Goal: Navigation & Orientation: Find specific page/section

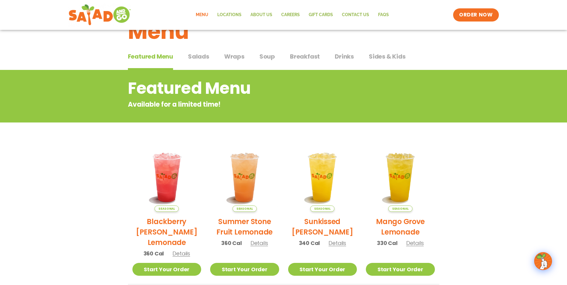
scroll to position [18, 0]
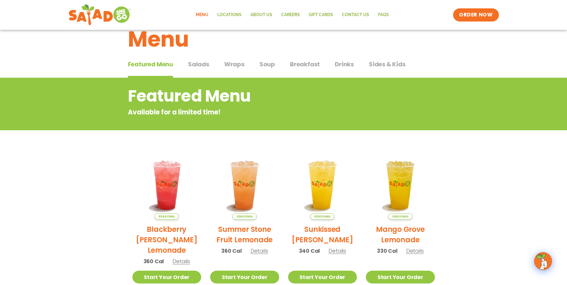
click at [235, 64] on span "Wraps" at bounding box center [234, 64] width 20 height 9
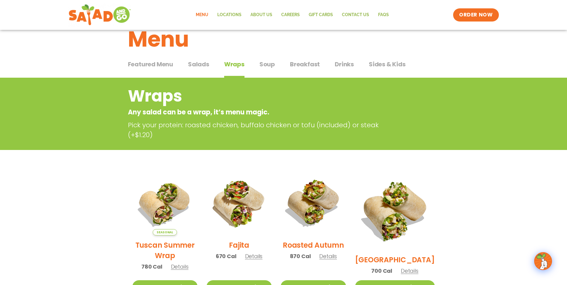
click at [261, 65] on span "Soup" at bounding box center [267, 64] width 16 height 9
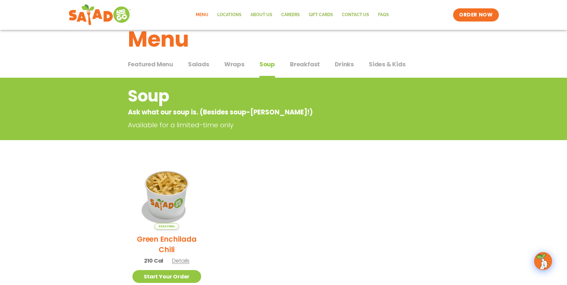
click at [227, 66] on span "Wraps" at bounding box center [234, 64] width 20 height 9
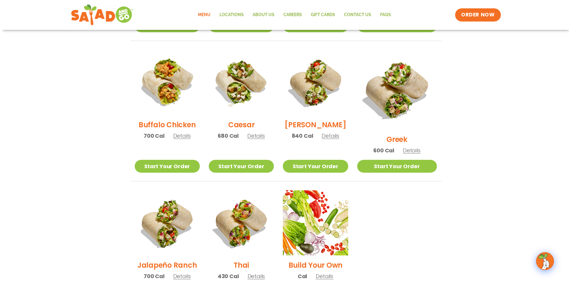
scroll to position [271, 0]
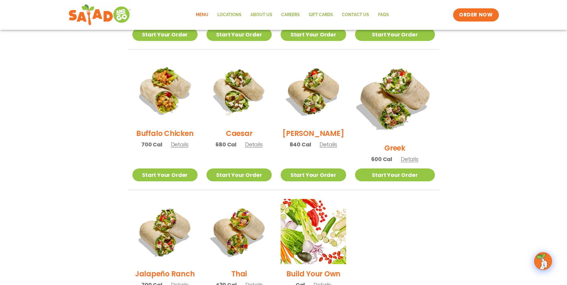
click at [396, 98] on img at bounding box center [395, 99] width 94 height 94
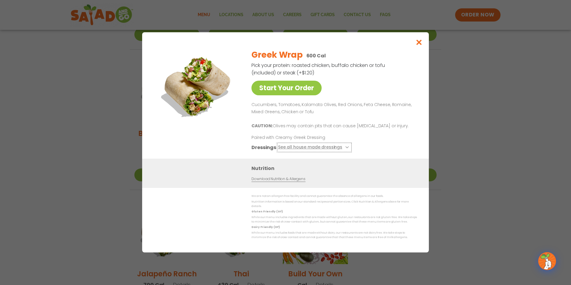
click at [346, 149] on icon at bounding box center [347, 147] width 2 height 2
